Goal: Transaction & Acquisition: Book appointment/travel/reservation

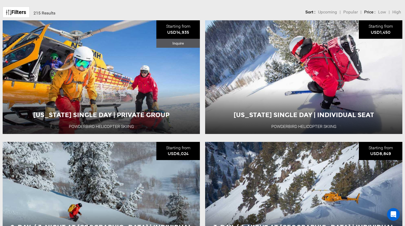
scroll to position [83, 0]
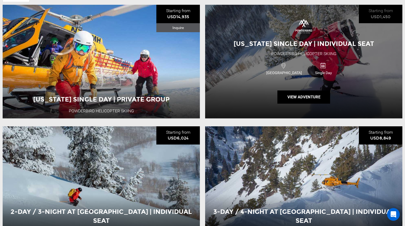
click at [308, 84] on div "[US_STATE] Single Day | Individual Seat Powderbird Helicopter Skiing [GEOGRAPHI…" at bounding box center [303, 61] width 197 height 113
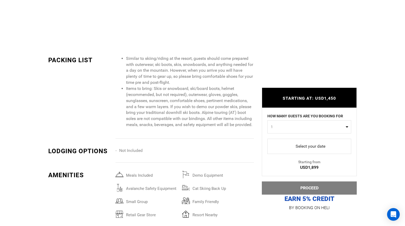
scroll to position [802, 0]
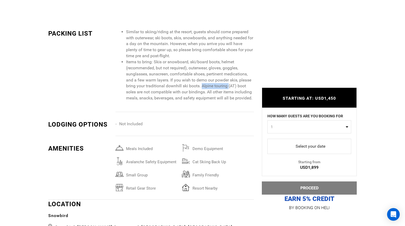
drag, startPoint x: 228, startPoint y: 76, endPoint x: 201, endPoint y: 76, distance: 27.2
click at [201, 76] on li "Items to bring: Skis or snowboard, ski/board boots, helmet (recommended, but no…" at bounding box center [190, 80] width 128 height 42
click at [245, 44] on li "Similar to skiing/riding at the resort, guests should come prepared with outerw…" at bounding box center [190, 44] width 128 height 30
drag, startPoint x: 202, startPoint y: 77, endPoint x: 228, endPoint y: 79, distance: 25.7
click at [228, 79] on li "Items to bring: Skis or snowboard, ski/board boots, helmet (recommended, but no…" at bounding box center [190, 80] width 128 height 42
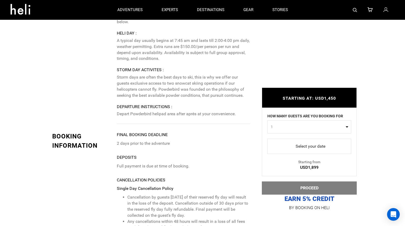
scroll to position [1183, 0]
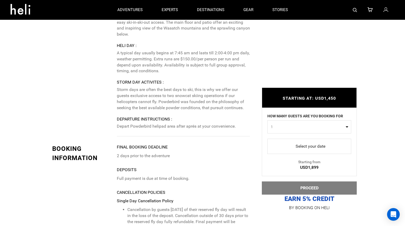
click at [318, 128] on span "1" at bounding box center [308, 126] width 74 height 5
click at [310, 152] on link "2" at bounding box center [309, 148] width 83 height 9
click at [315, 126] on span "2" at bounding box center [308, 126] width 74 height 5
click at [310, 142] on link "1" at bounding box center [309, 139] width 83 height 9
select select "1"
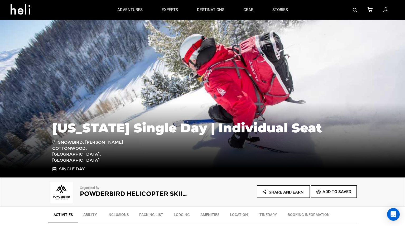
scroll to position [0, 0]
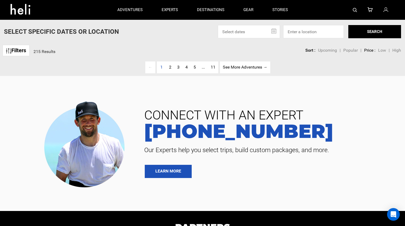
type input "Ski & Ride"
